Goal: Task Accomplishment & Management: Manage account settings

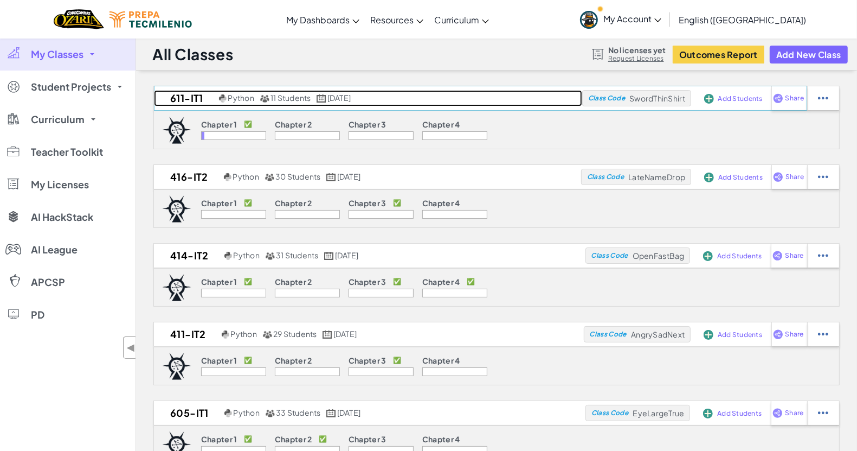
click at [194, 101] on h2 "611-IT1" at bounding box center [185, 98] width 62 height 16
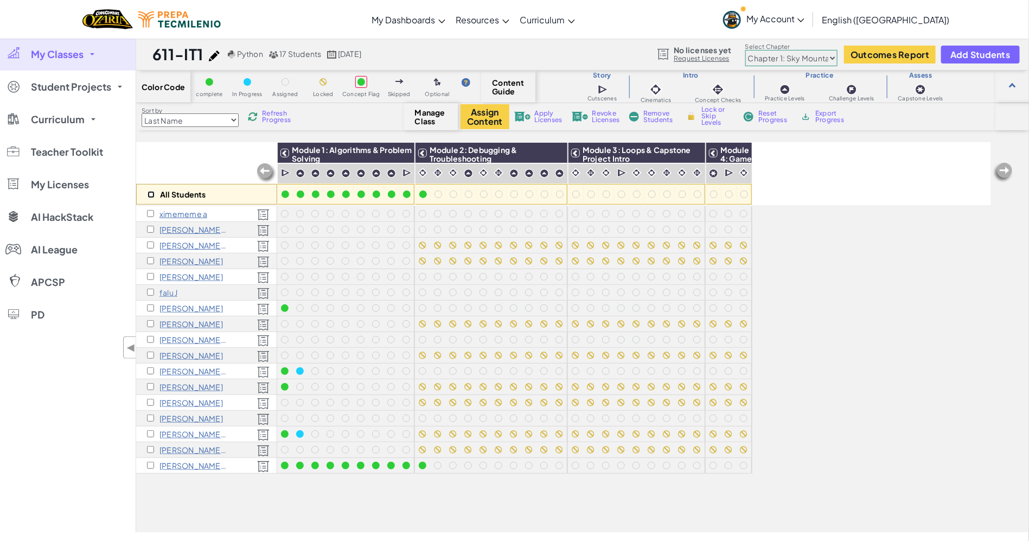
click at [150, 196] on input "checkbox" at bounding box center [150, 194] width 7 height 7
checkbox input "true"
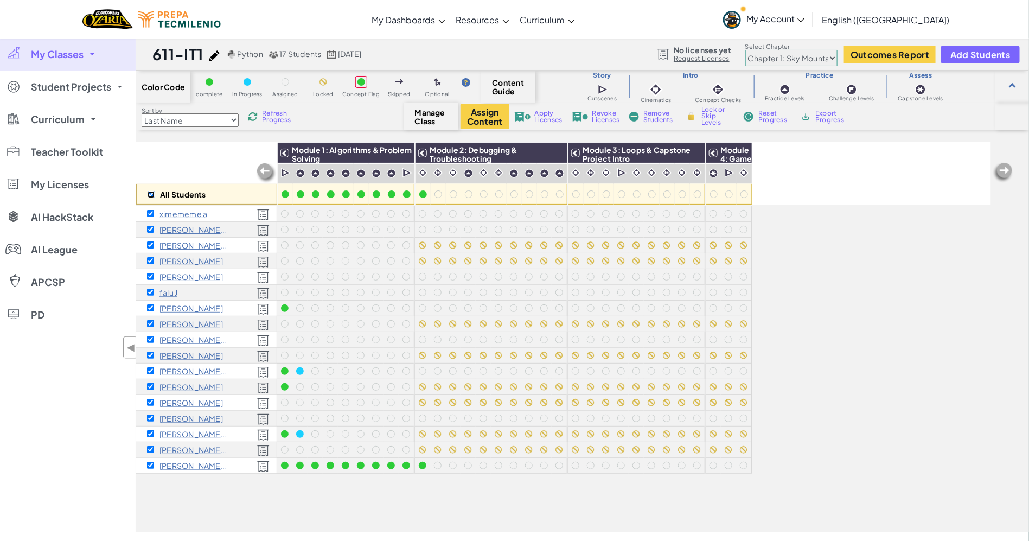
checkbox input "true"
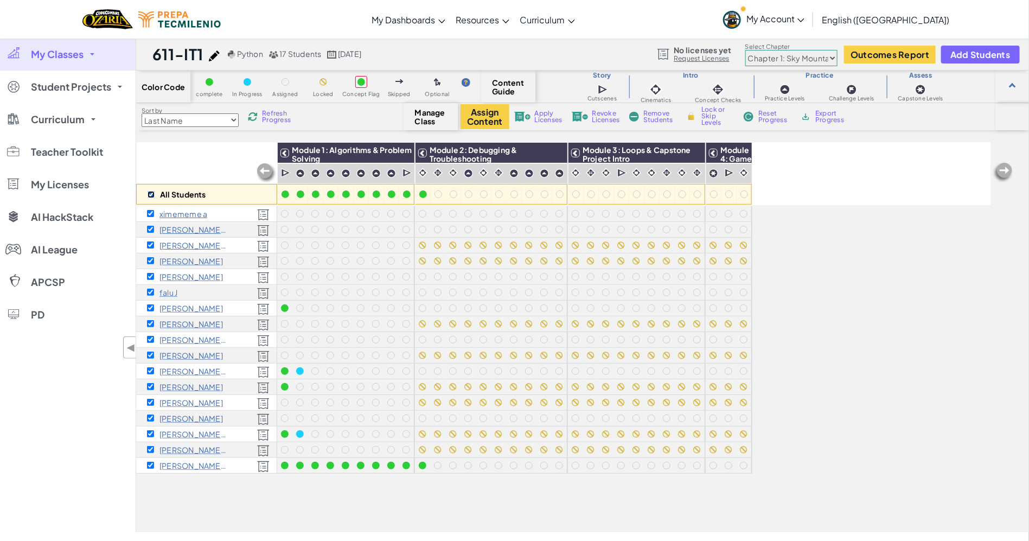
checkbox input "true"
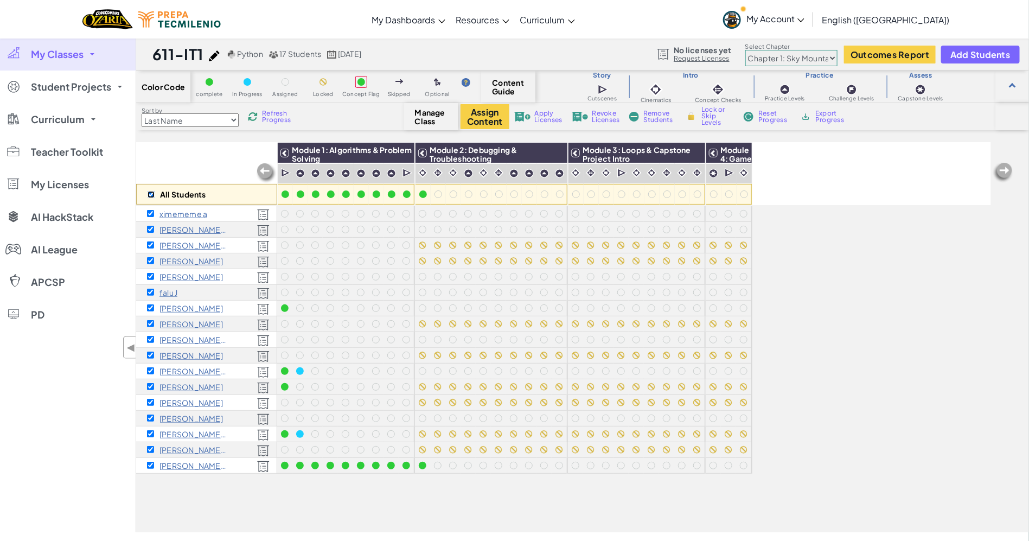
checkbox input "true"
click at [560, 153] on img at bounding box center [555, 153] width 19 height 16
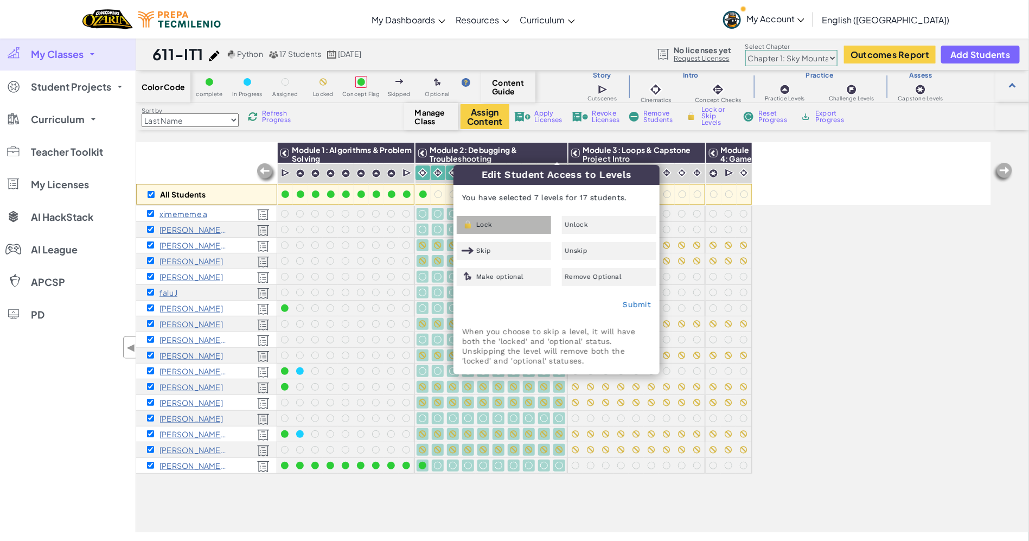
click at [528, 223] on div "Lock" at bounding box center [504, 225] width 94 height 18
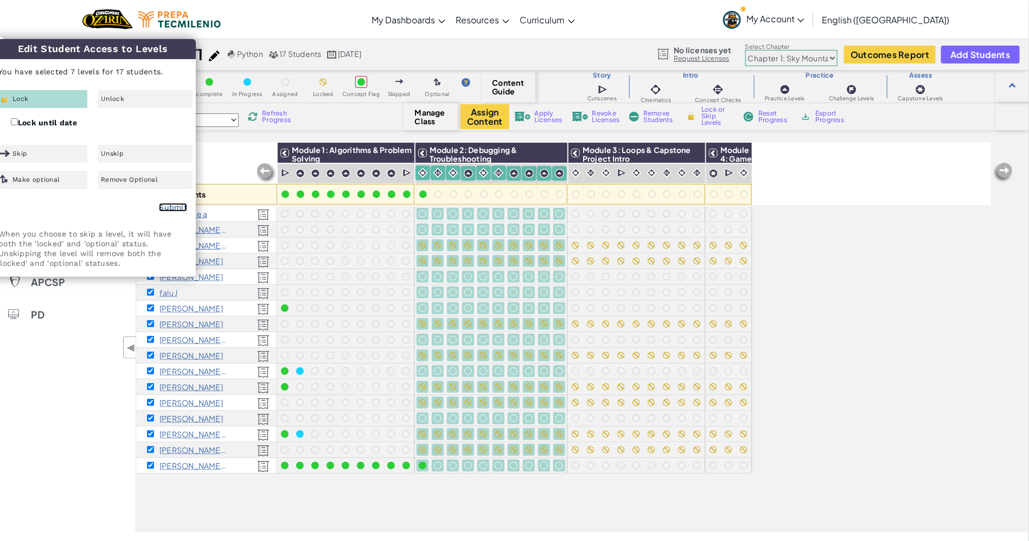
click at [166, 205] on link "Submit" at bounding box center [173, 207] width 28 height 9
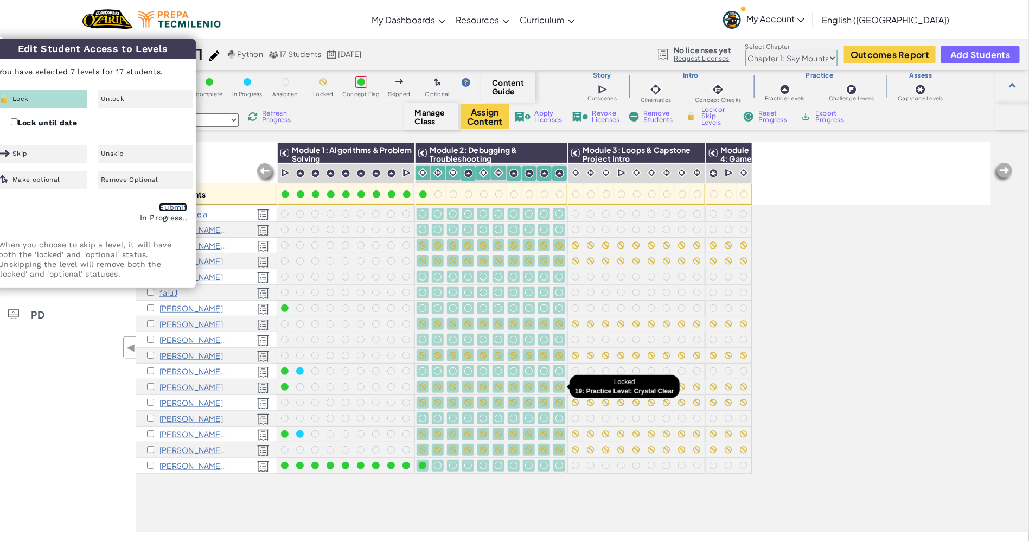
checkbox input "false"
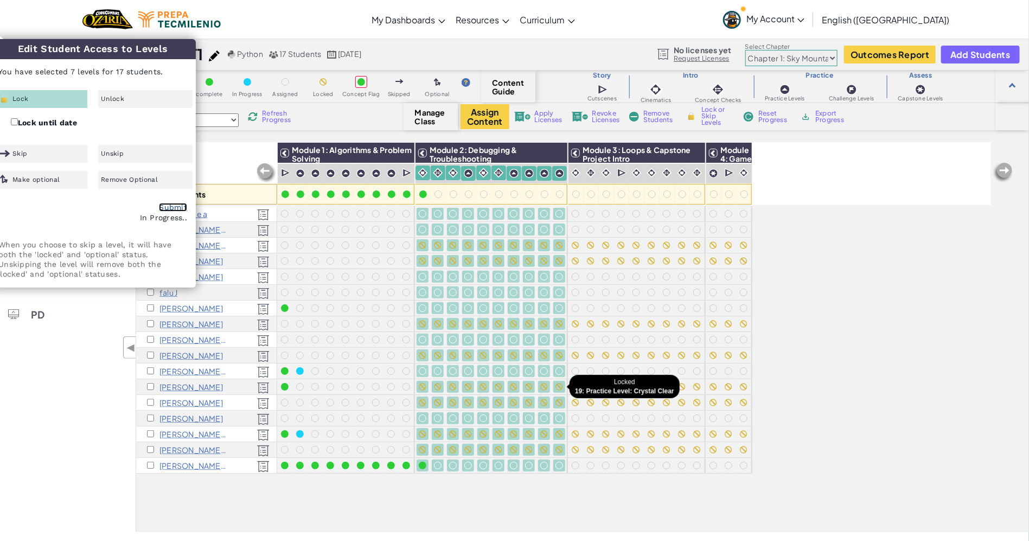
checkbox input "false"
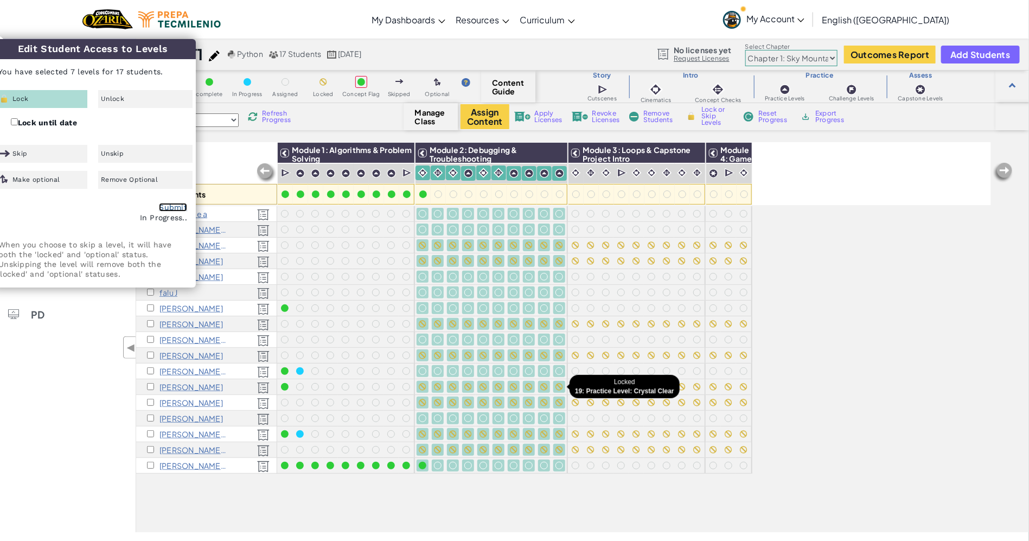
checkbox input "false"
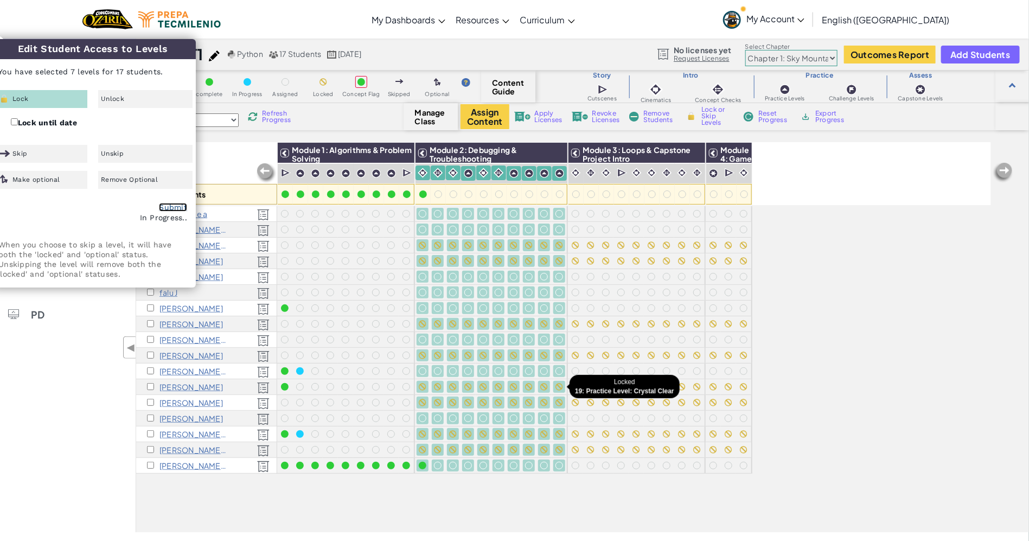
checkbox input "false"
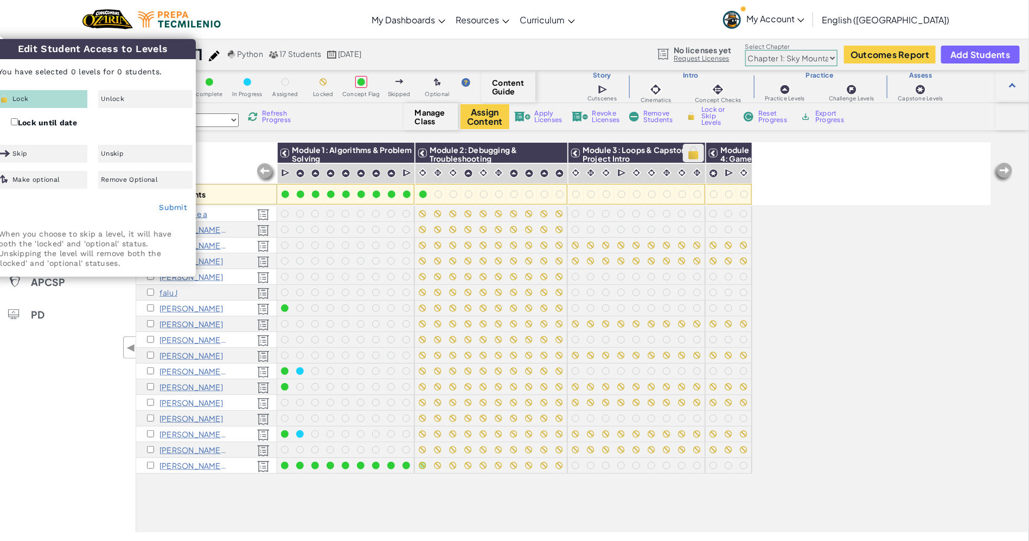
click at [694, 156] on img at bounding box center [693, 153] width 19 height 16
checkbox input "true"
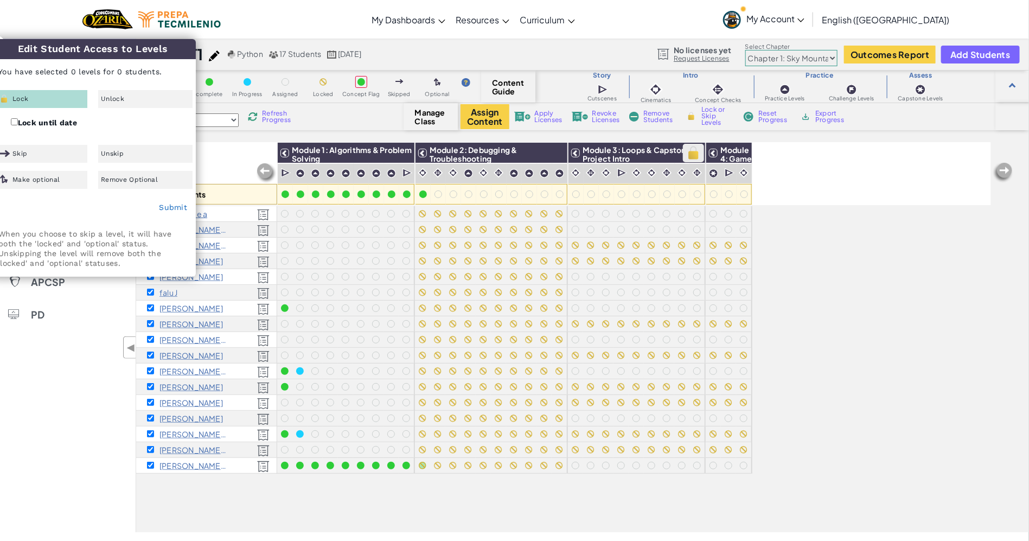
checkbox input "true"
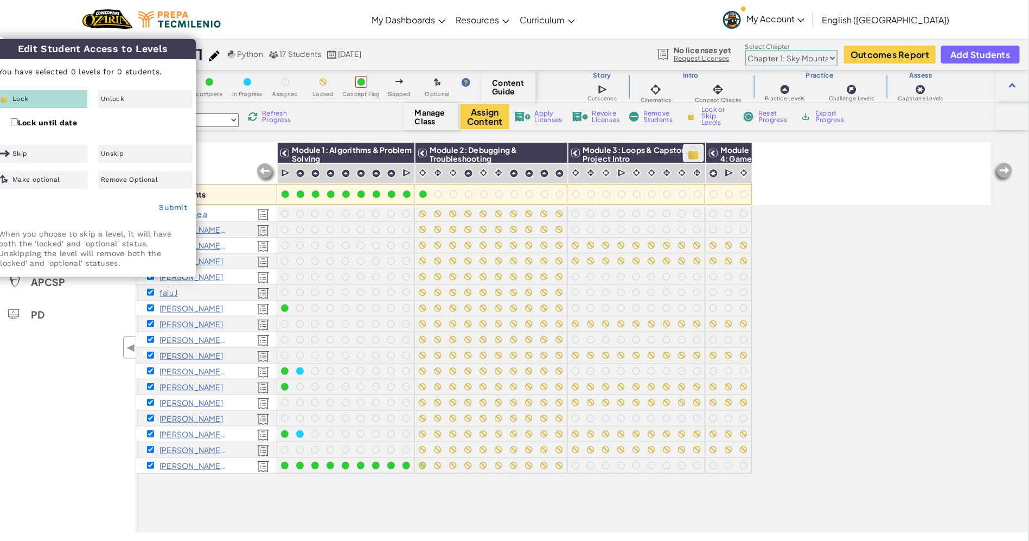
checkbox input "true"
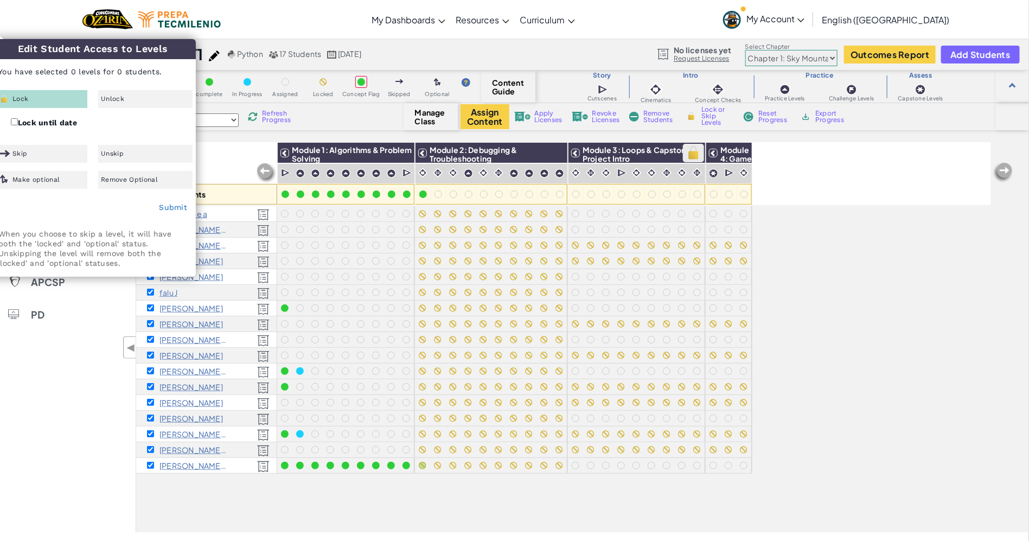
checkbox input "true"
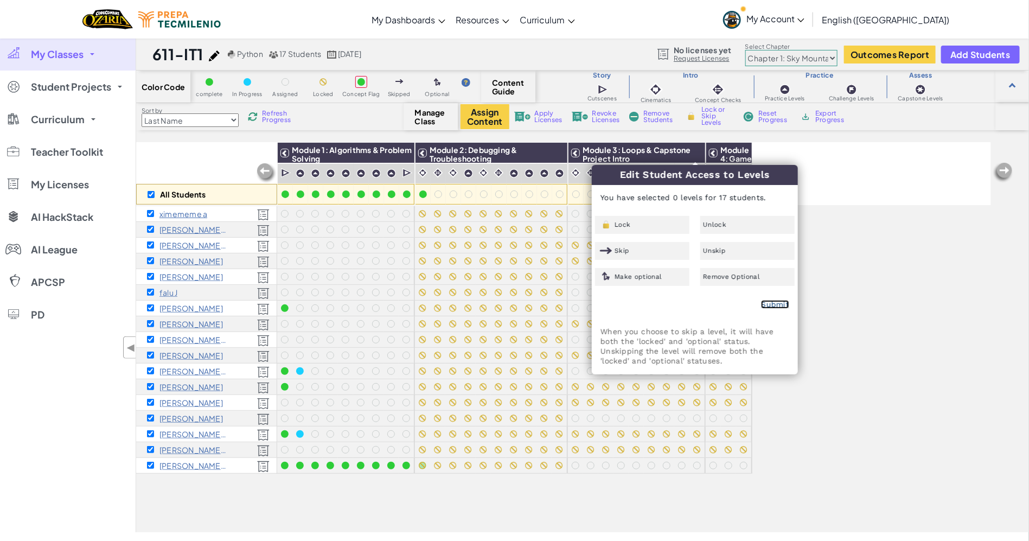
click at [775, 300] on link "Submit" at bounding box center [775, 304] width 28 height 9
checkbox input "false"
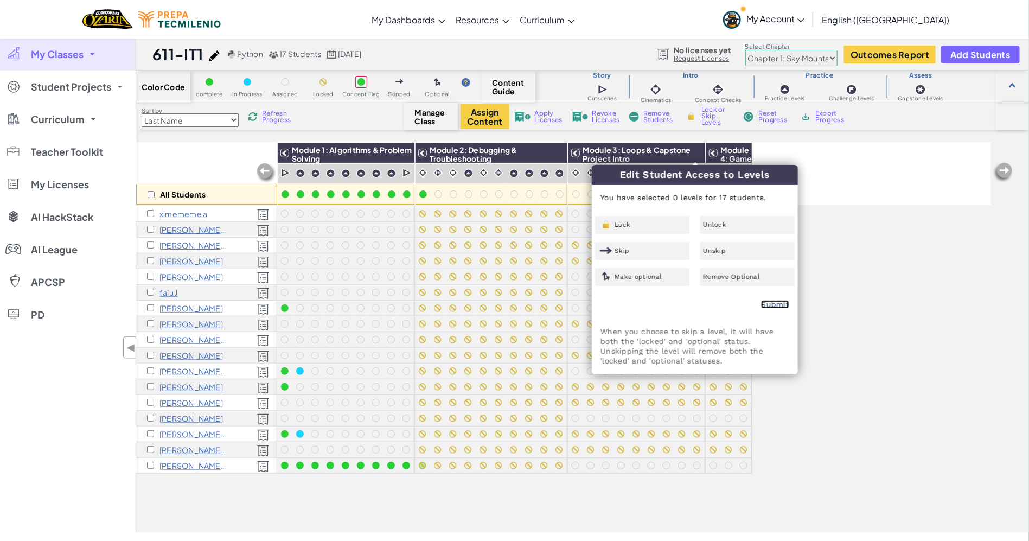
checkbox input "false"
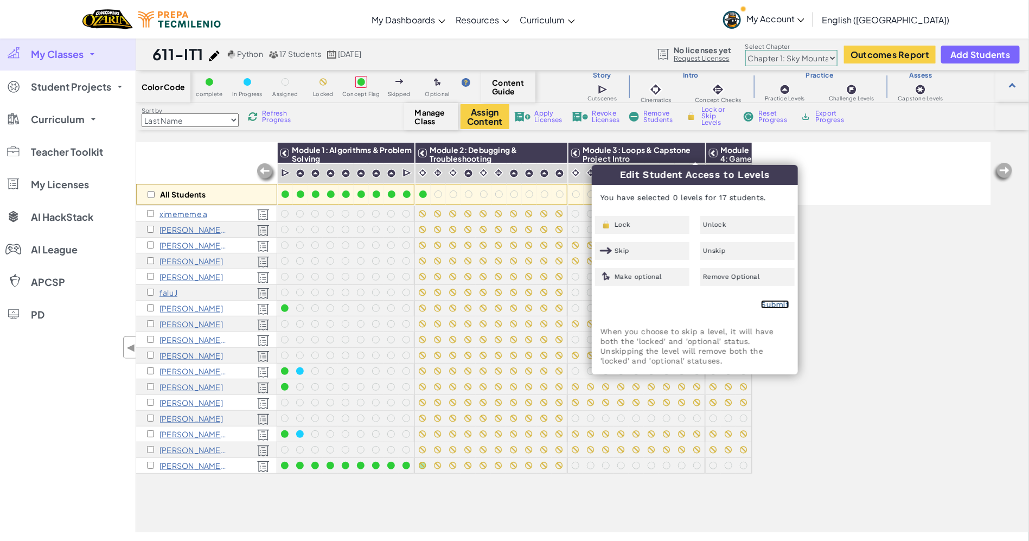
checkbox input "false"
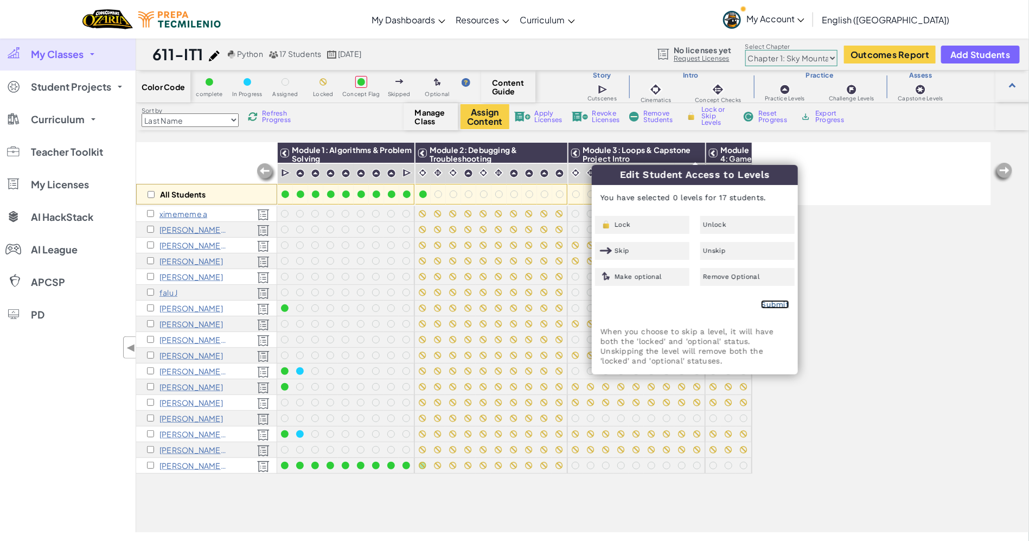
checkbox input "false"
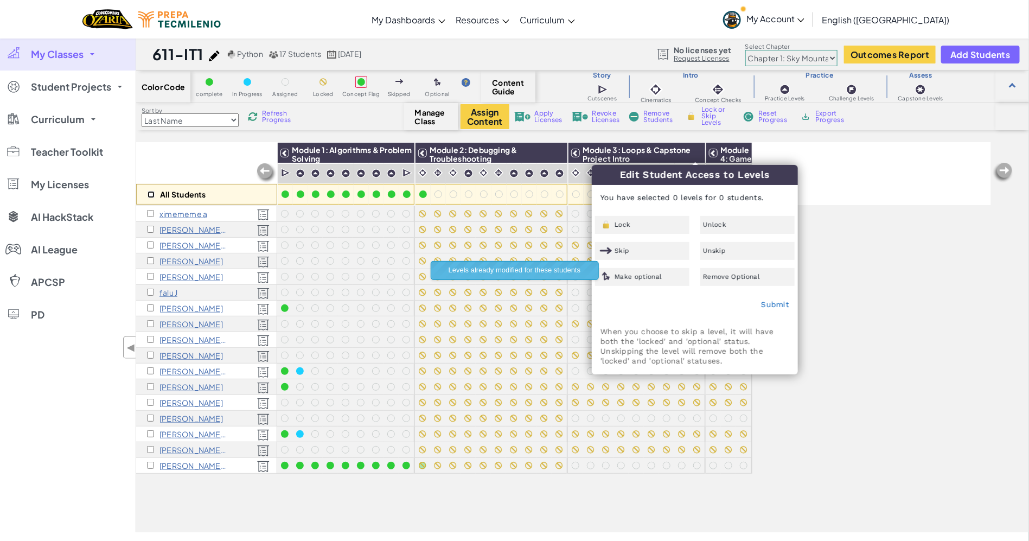
click at [149, 196] on input "checkbox" at bounding box center [150, 194] width 7 height 7
checkbox input "false"
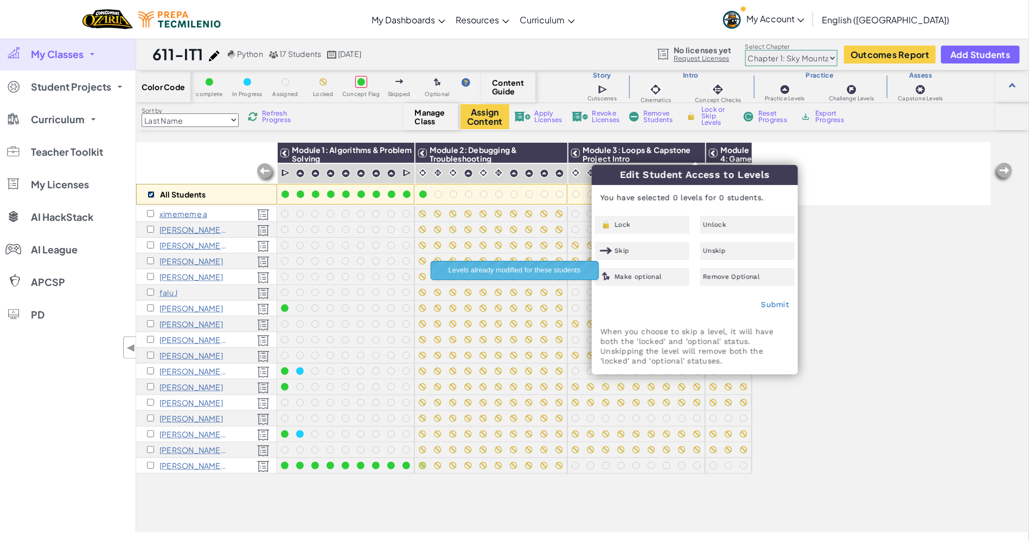
checkbox input "false"
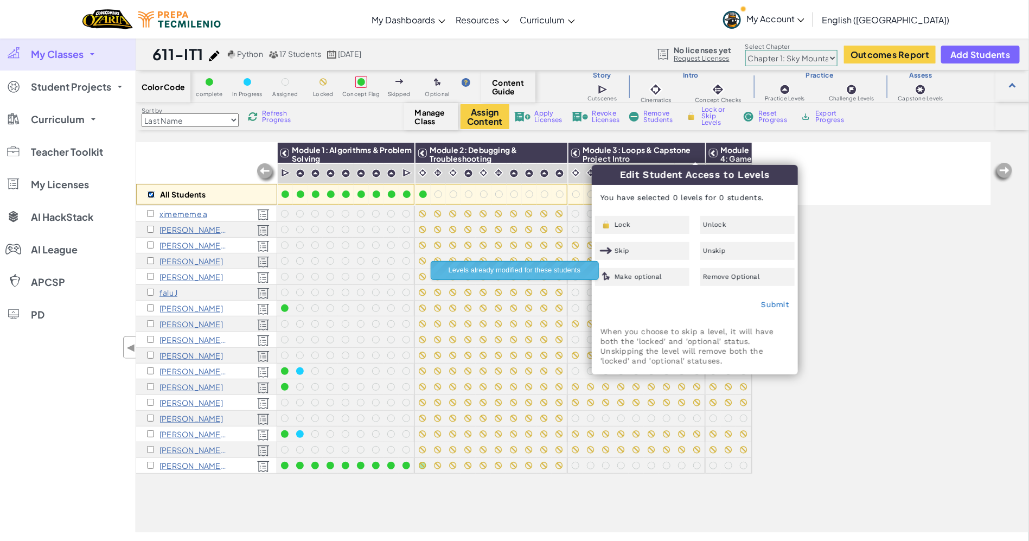
checkbox input "false"
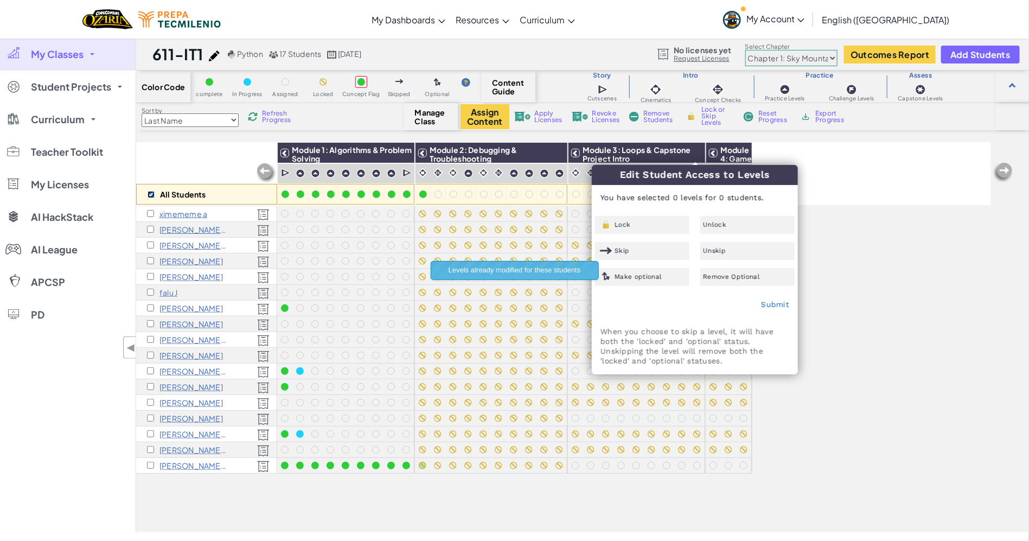
checkbox input "false"
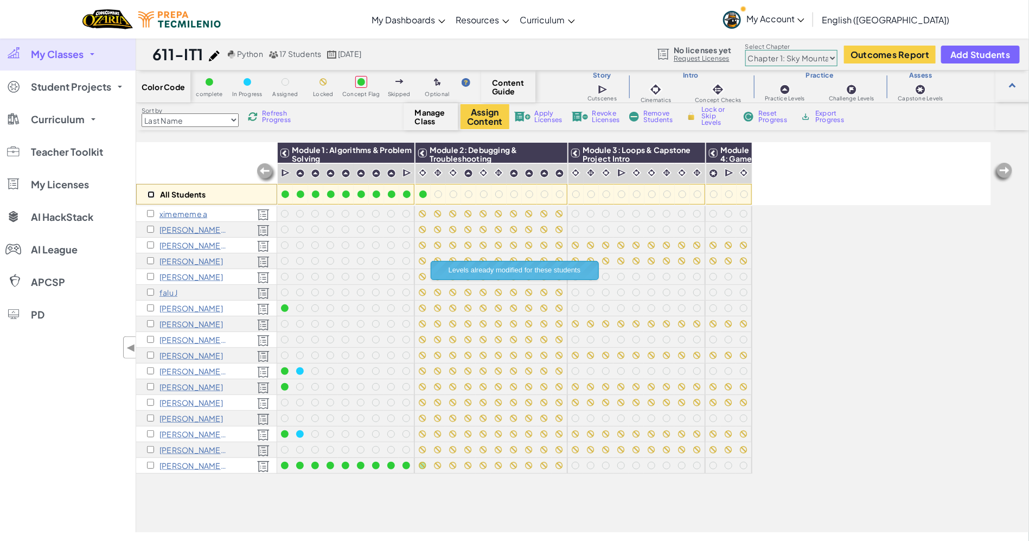
click at [150, 194] on input "checkbox" at bounding box center [150, 194] width 7 height 7
checkbox input "true"
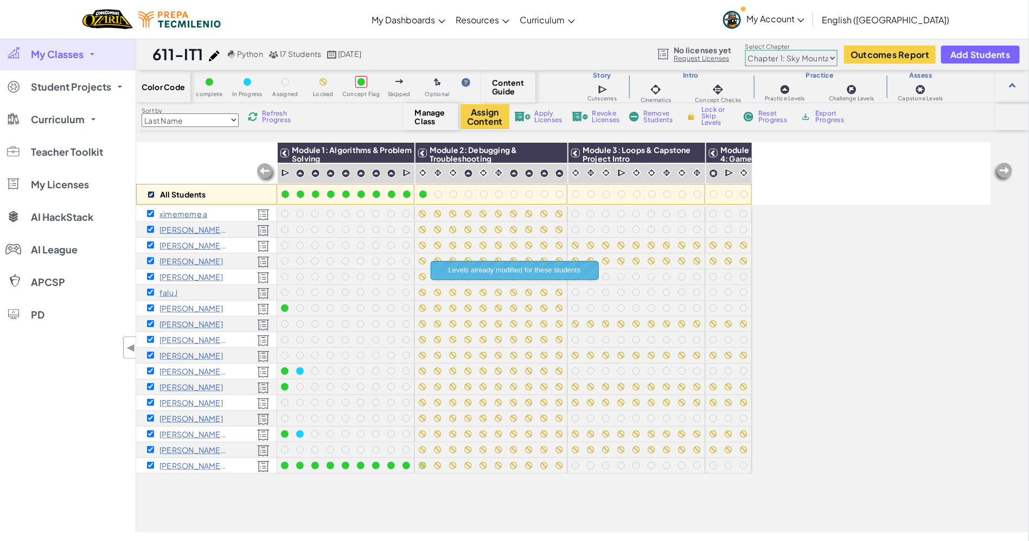
checkbox input "true"
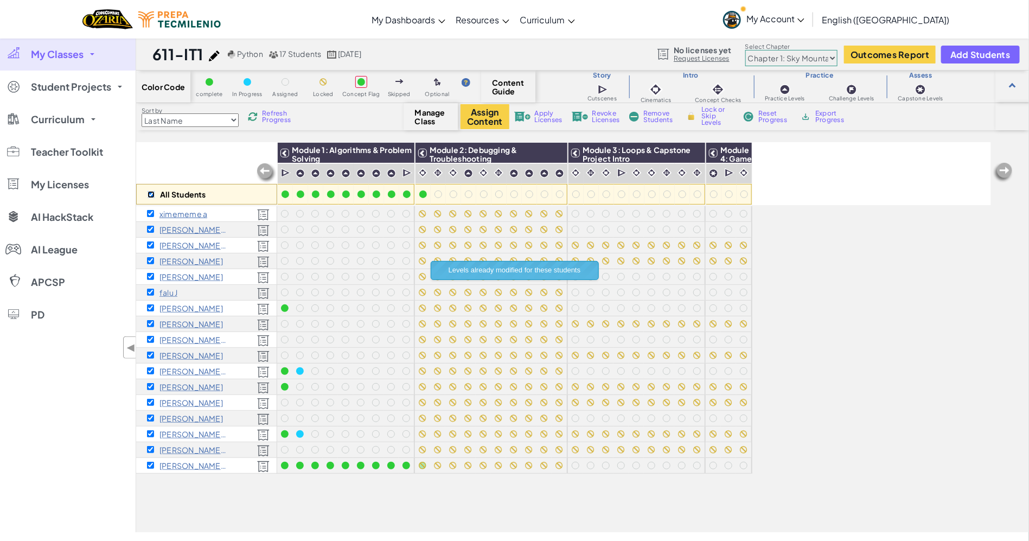
checkbox input "true"
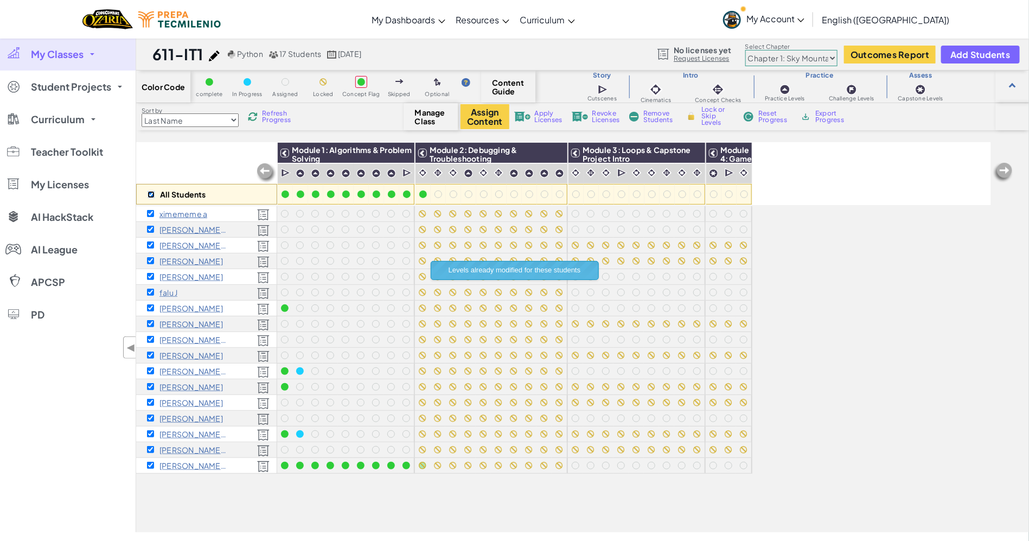
checkbox input "true"
click at [700, 151] on img at bounding box center [693, 153] width 19 height 16
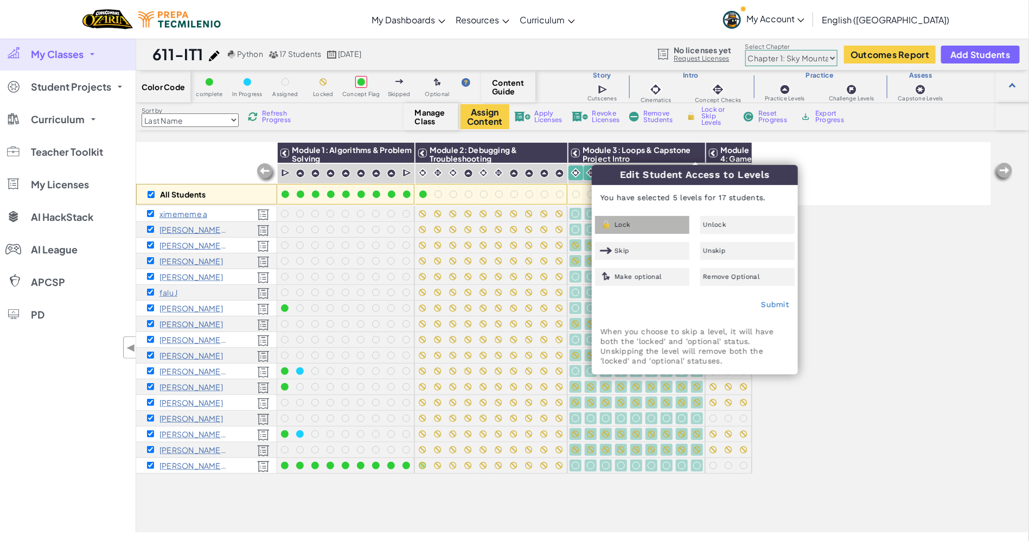
click at [646, 221] on div "Lock" at bounding box center [642, 225] width 94 height 18
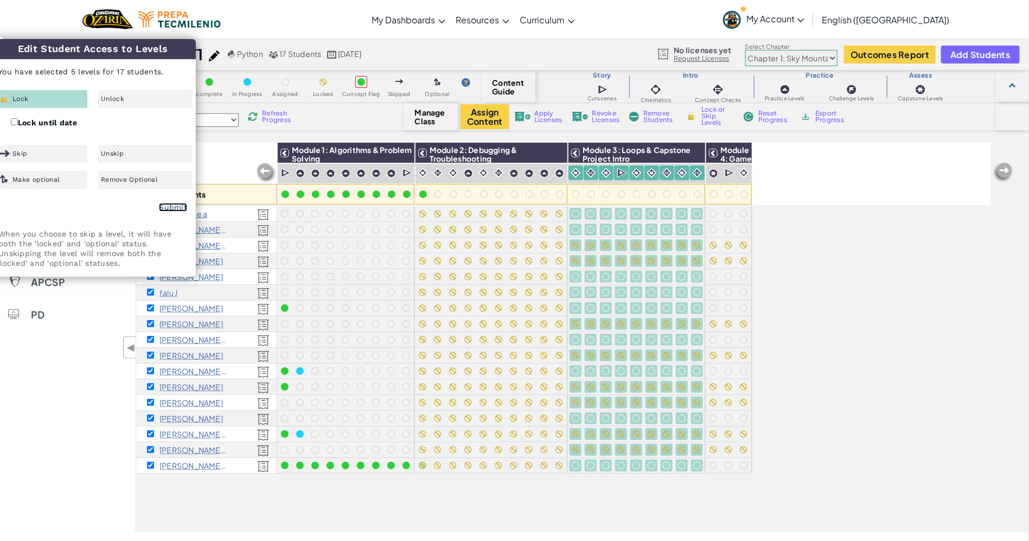
click at [173, 203] on link "Submit" at bounding box center [173, 207] width 28 height 9
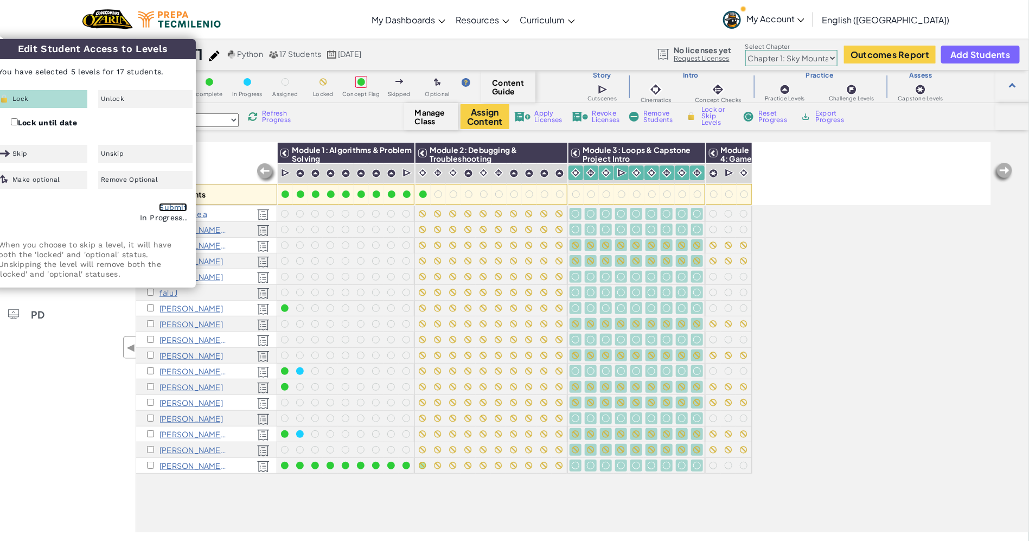
checkbox input "false"
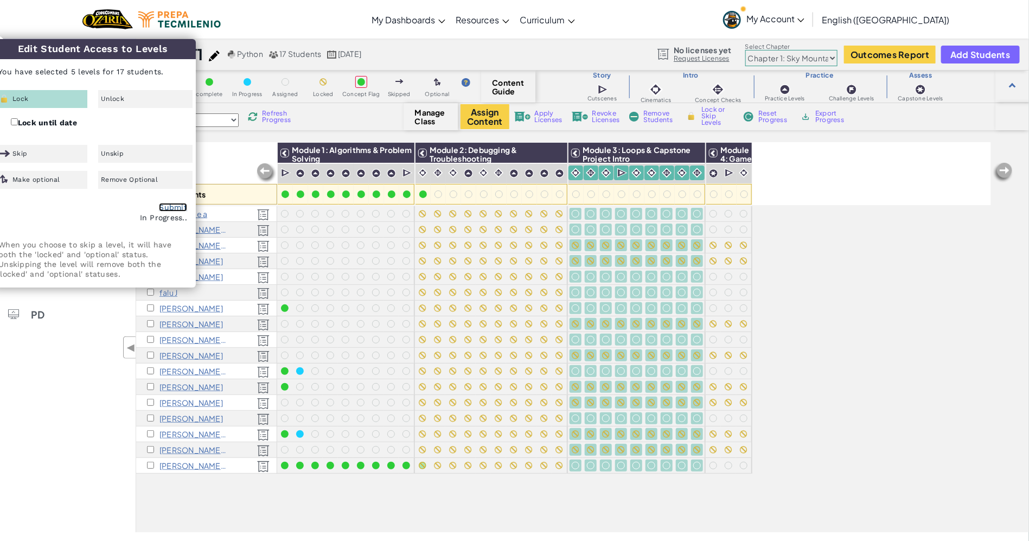
checkbox input "false"
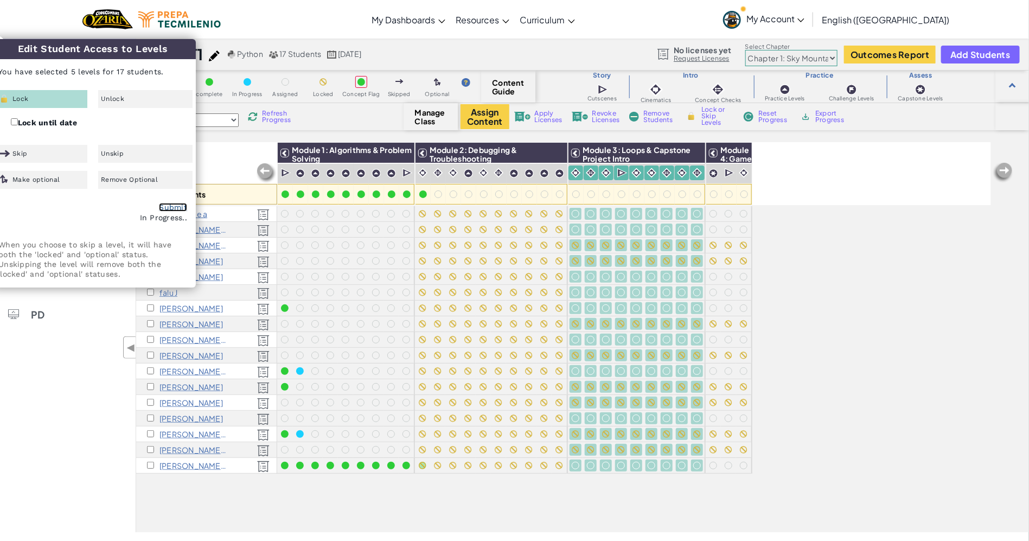
checkbox input "false"
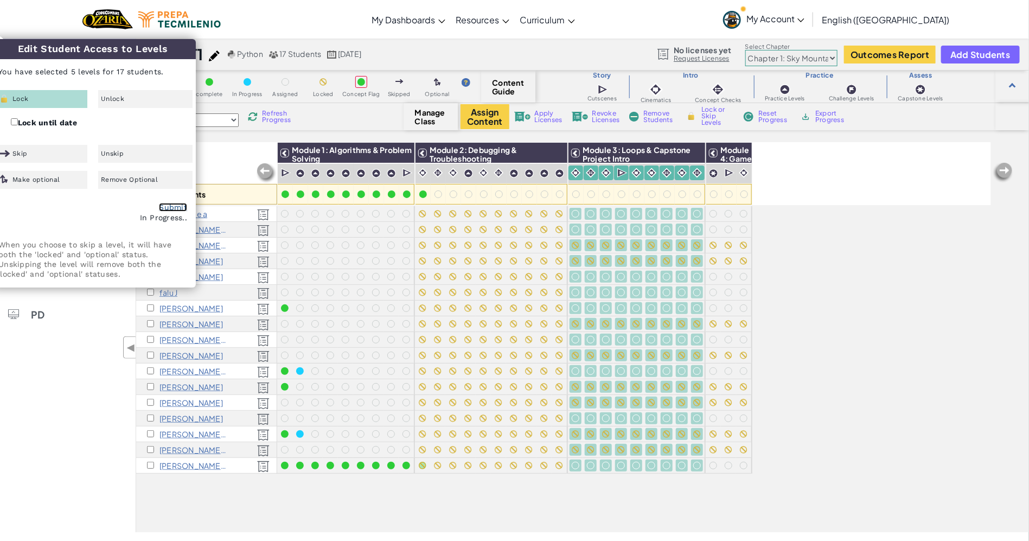
checkbox input "false"
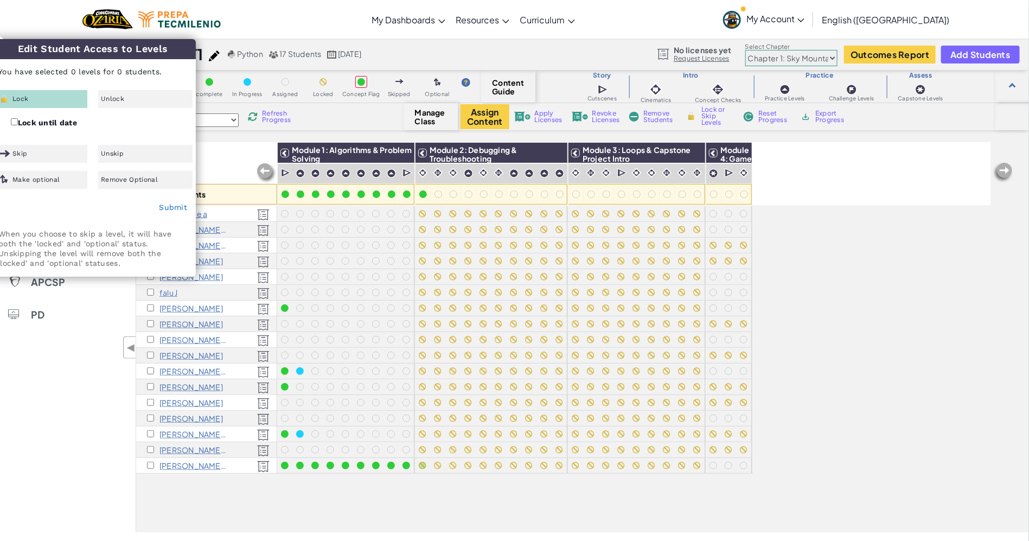
click at [64, 450] on div "My Classes All Classes 611-IT1 416-IT2 414-IT2 411-IT2 605-IT1 602-IT1 601-IT1 …" at bounding box center [68, 285] width 136 height 494
